Goal: Find contact information: Obtain details needed to contact an individual or organization

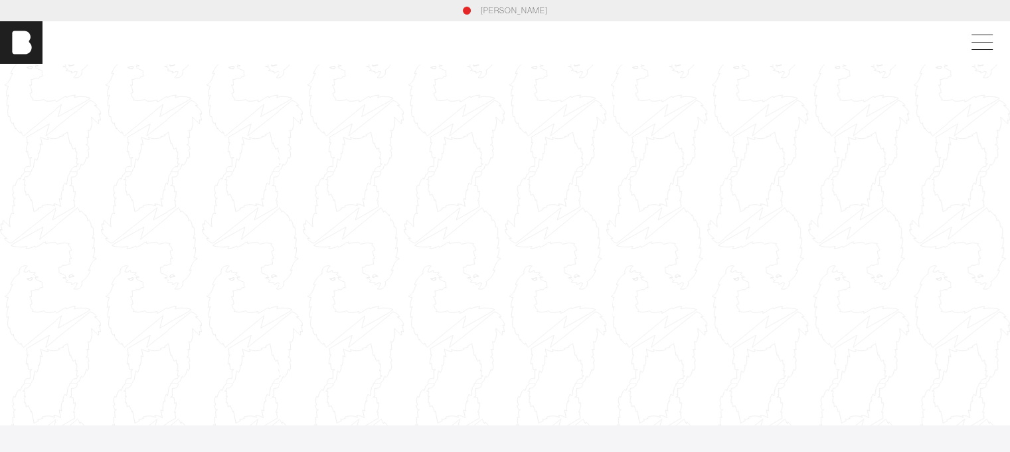
click at [582, 215] on div at bounding box center [505, 244] width 1010 height 569
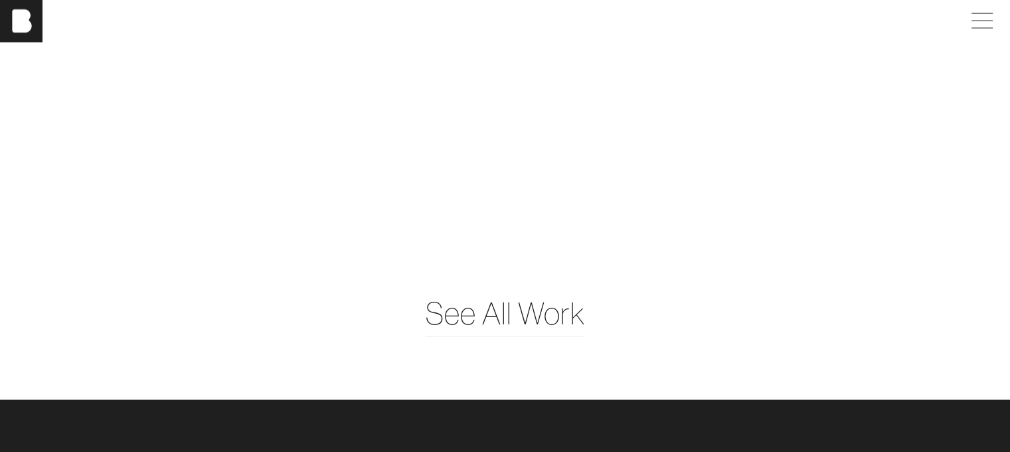
scroll to position [3173, 0]
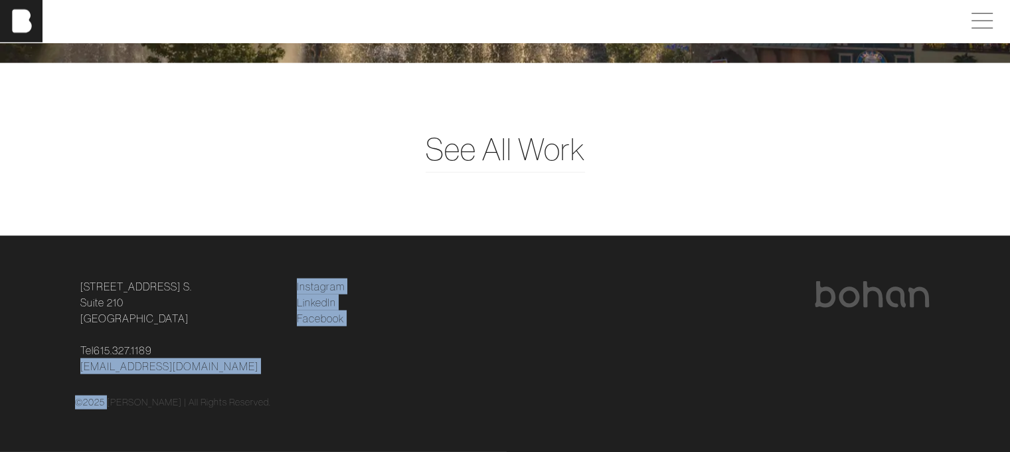
drag, startPoint x: 74, startPoint y: 365, endPoint x: 192, endPoint y: 376, distance: 118.1
click at [192, 376] on div "[STREET_ADDRESS] [STREET_ADDRESS] Tel [PHONE_NUMBER] [EMAIL_ADDRESS][DOMAIN_NAM…" at bounding box center [505, 343] width 861 height 131
click at [210, 368] on p "Tel [PHONE_NUMBER] [EMAIL_ADDRESS][DOMAIN_NAME]" at bounding box center [180, 358] width 201 height 32
click at [8, 377] on footer "[STREET_ADDRESS] [STREET_ADDRESS] Tel [PHONE_NUMBER] [EMAIL_ADDRESS][DOMAIN_NAM…" at bounding box center [505, 344] width 1010 height 216
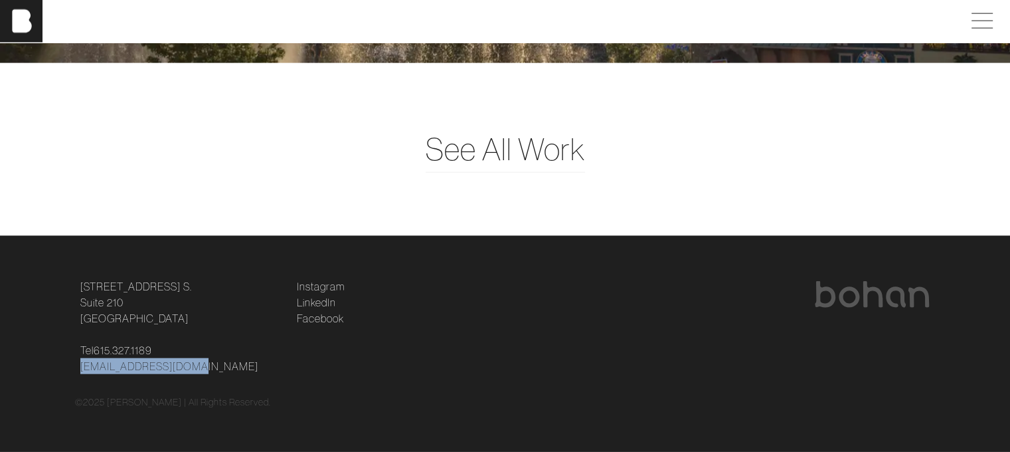
drag, startPoint x: 105, startPoint y: 375, endPoint x: 197, endPoint y: 371, distance: 91.7
click at [197, 371] on div "[STREET_ADDRESS] [STREET_ADDRESS] Tel [PHONE_NUMBER] [EMAIL_ADDRESS][DOMAIN_NAM…" at bounding box center [180, 326] width 217 height 96
copy link "[EMAIL_ADDRESS][DOMAIN_NAME]"
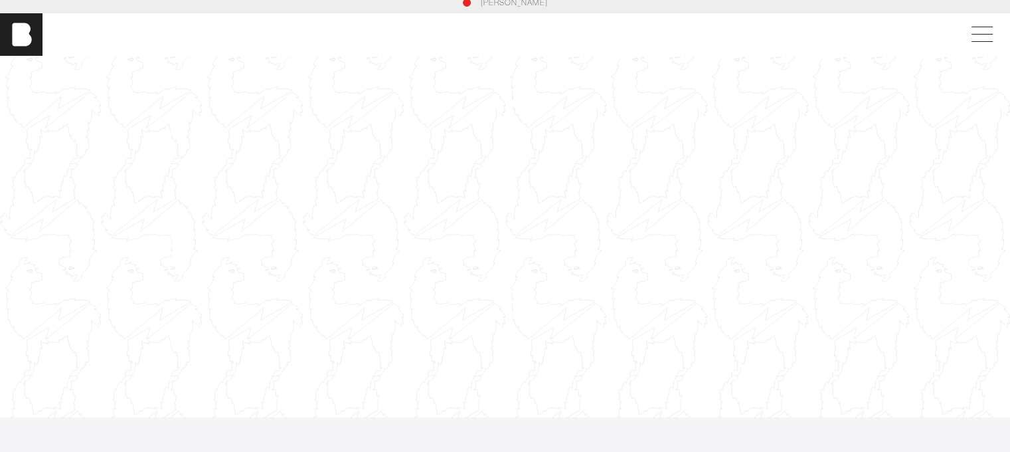
scroll to position [0, 0]
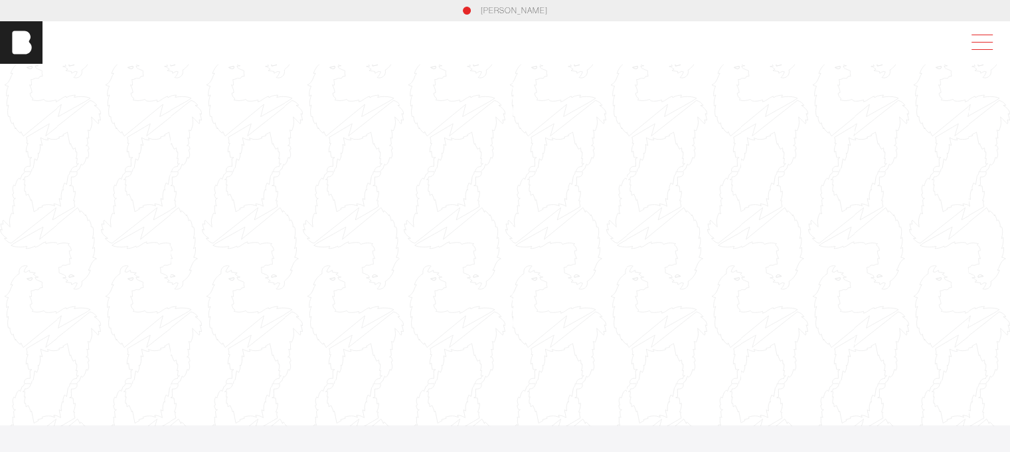
click at [986, 44] on span at bounding box center [979, 43] width 31 height 24
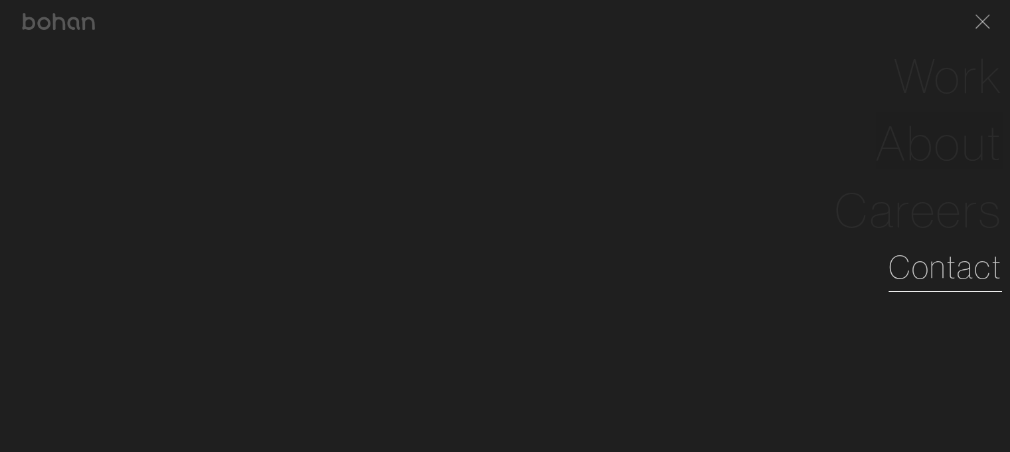
click at [935, 278] on link "Contact" at bounding box center [946, 267] width 114 height 48
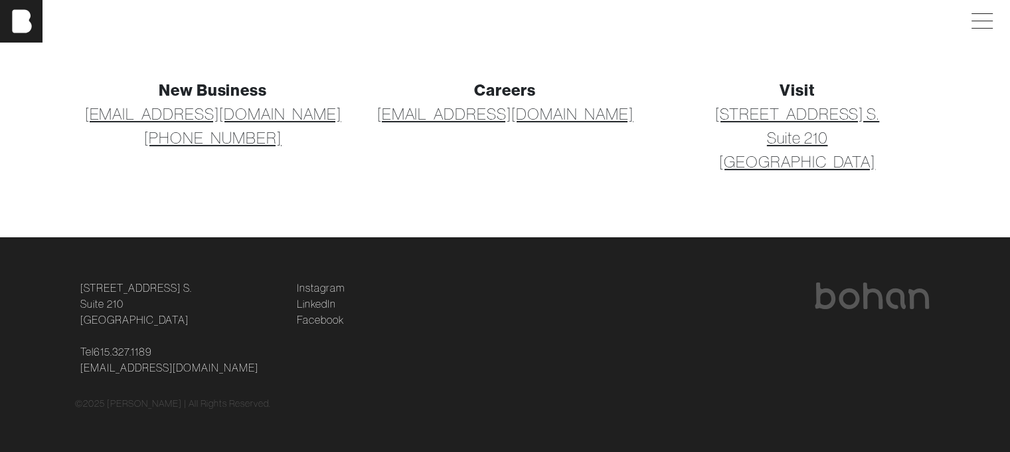
scroll to position [203, 0]
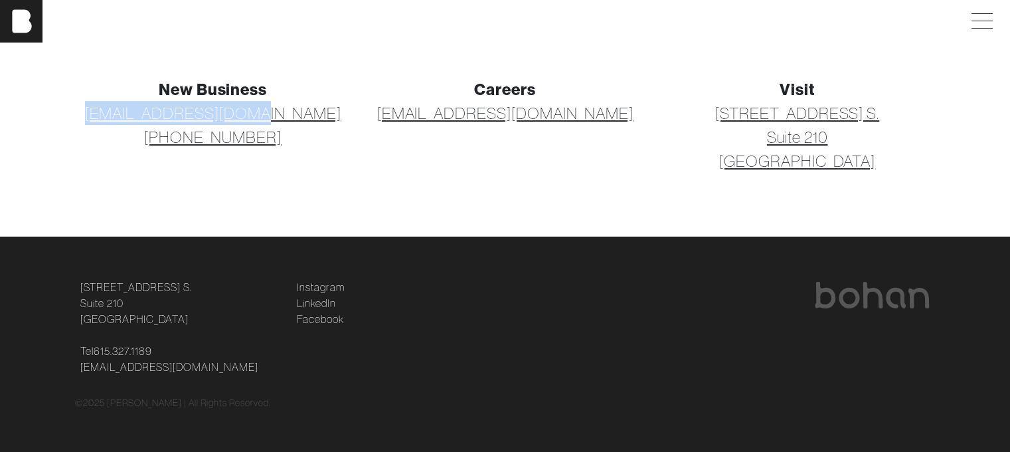
drag, startPoint x: 115, startPoint y: 108, endPoint x: 303, endPoint y: 115, distance: 188.1
click at [303, 115] on p "[EMAIL_ADDRESS][DOMAIN_NAME] [PHONE_NUMBER]" at bounding box center [213, 125] width 276 height 48
